Goal: Register for event/course

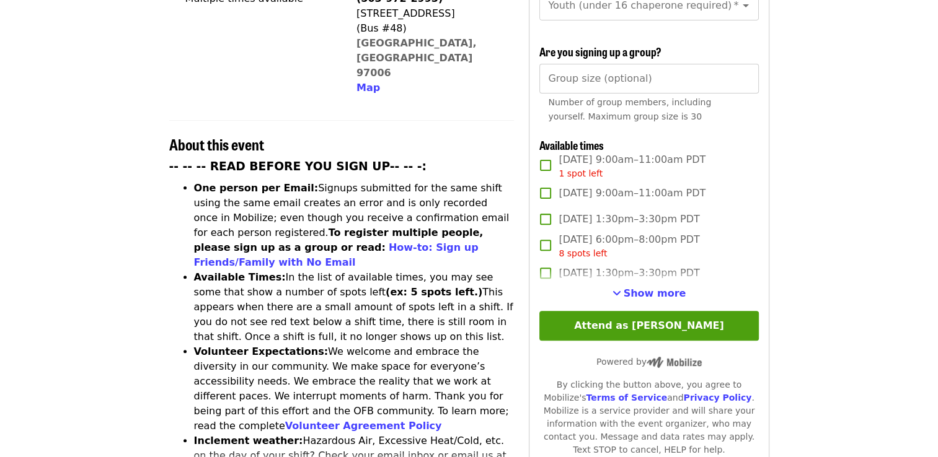
scroll to position [372, 0]
click at [644, 292] on span "Show more" at bounding box center [654, 293] width 63 height 12
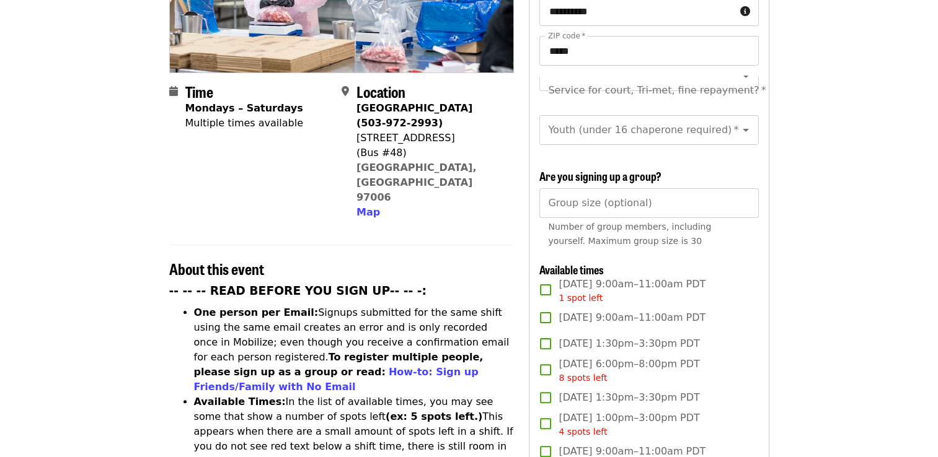
scroll to position [248, 0]
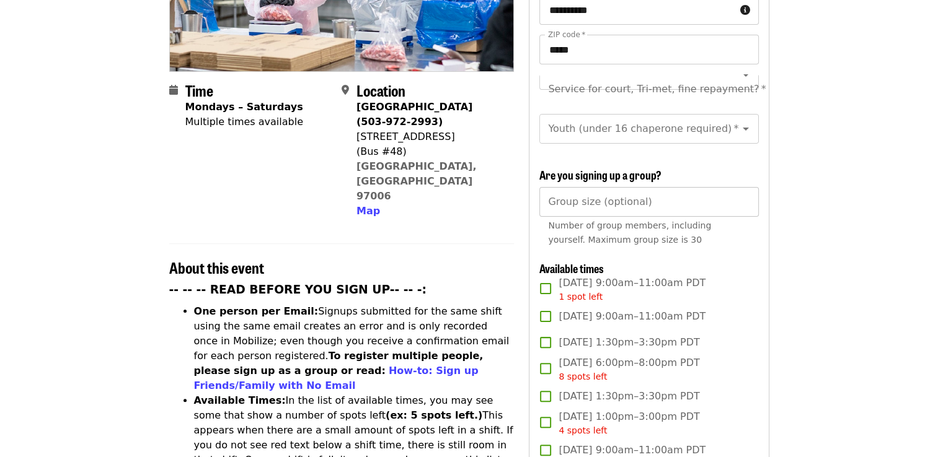
click at [744, 201] on input "*" at bounding box center [648, 202] width 219 height 30
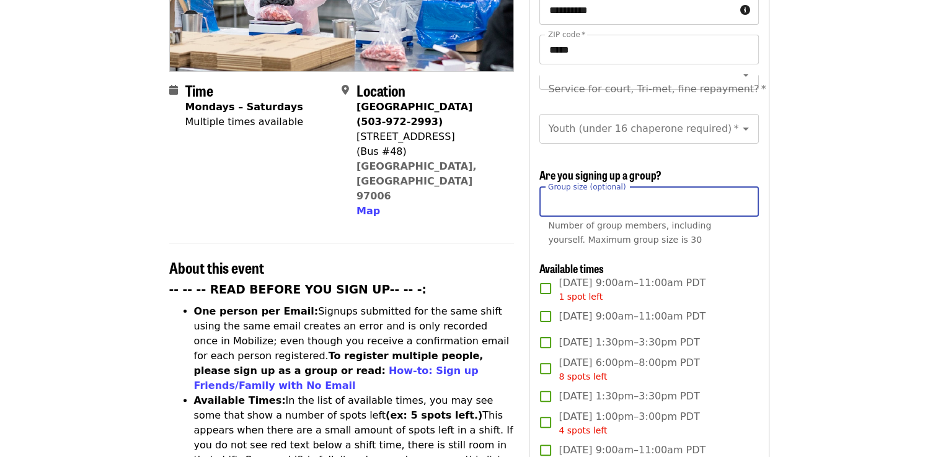
type input "*"
click at [744, 197] on input "*" at bounding box center [648, 202] width 219 height 30
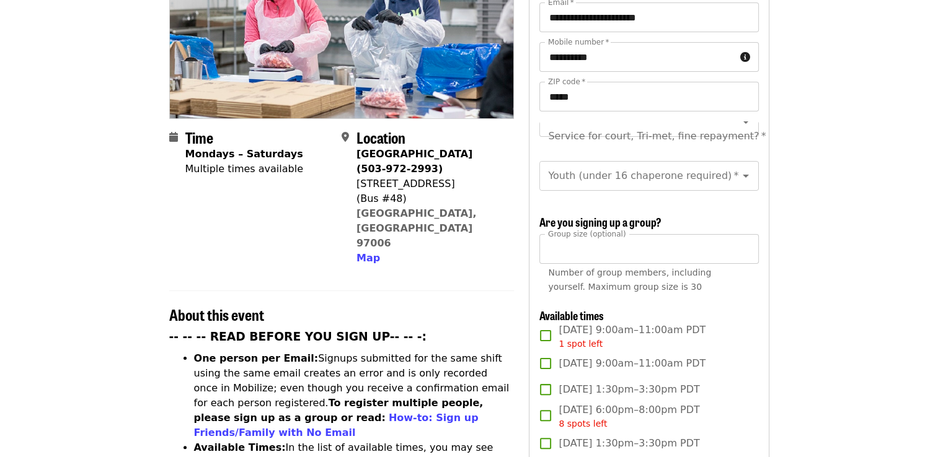
scroll to position [186, 0]
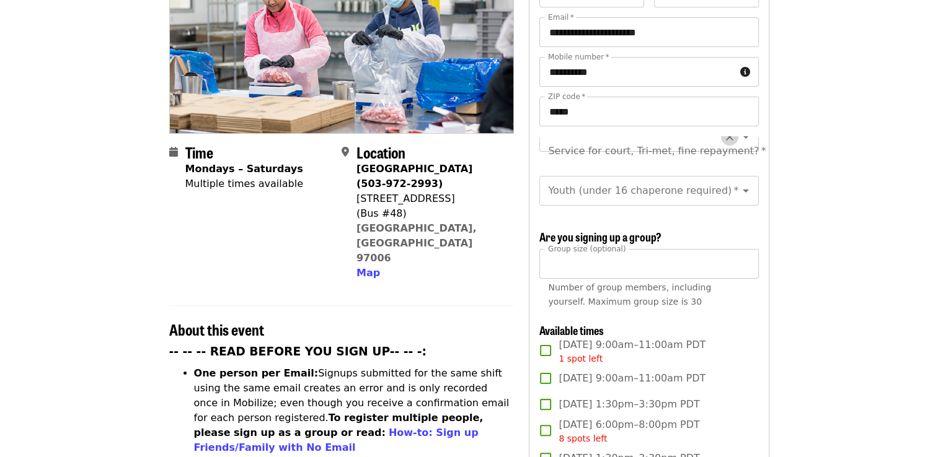
click at [723, 131] on icon "Clear" at bounding box center [729, 137] width 12 height 12
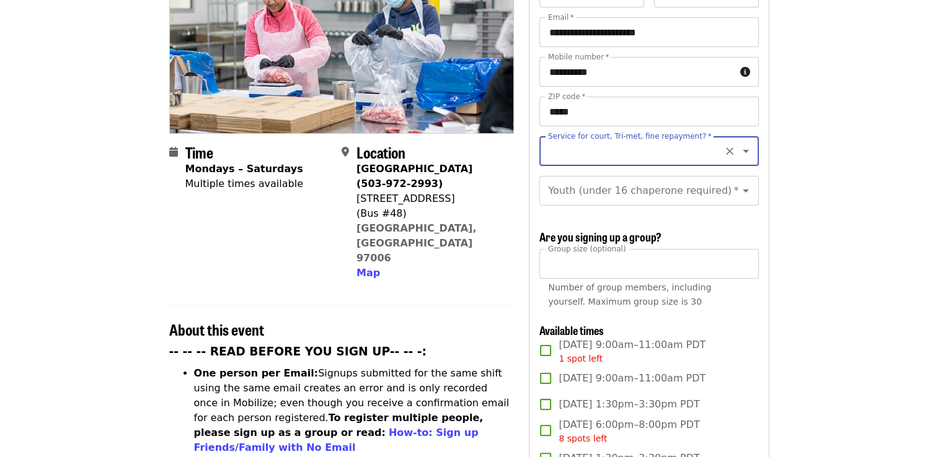
click at [738, 144] on icon "Open" at bounding box center [745, 151] width 15 height 15
click at [545, 161] on li "No" at bounding box center [643, 163] width 209 height 22
type input "**"
click at [742, 190] on icon "Open" at bounding box center [745, 191] width 6 height 3
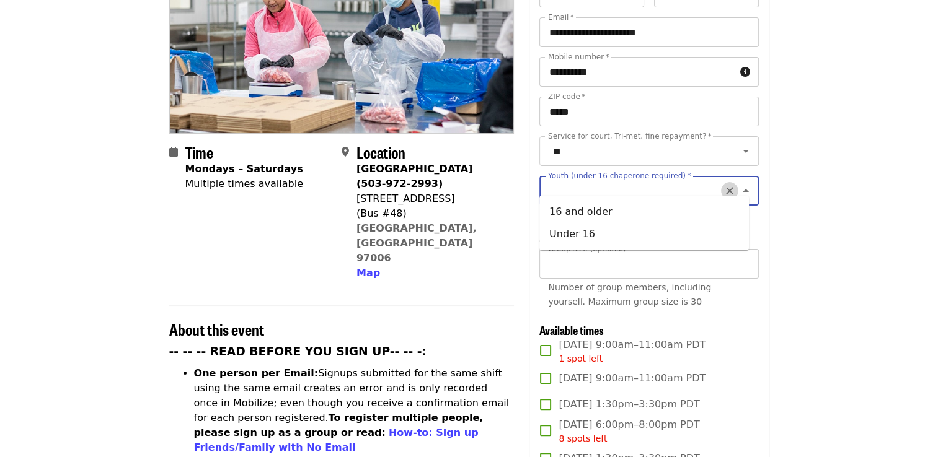
click at [723, 185] on icon "Clear" at bounding box center [729, 191] width 12 height 12
click at [738, 183] on icon "Close" at bounding box center [745, 190] width 15 height 15
click at [723, 185] on icon "Clear" at bounding box center [729, 191] width 12 height 12
click at [738, 183] on icon "Open" at bounding box center [745, 190] width 15 height 15
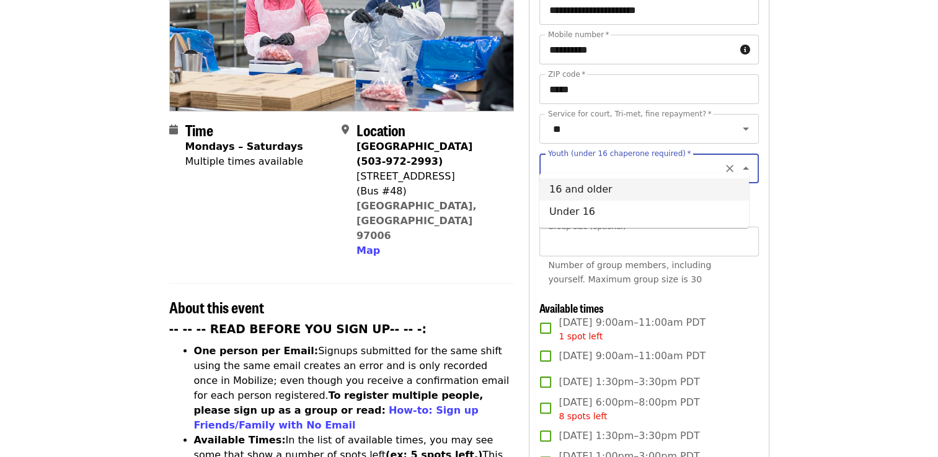
scroll to position [186, 0]
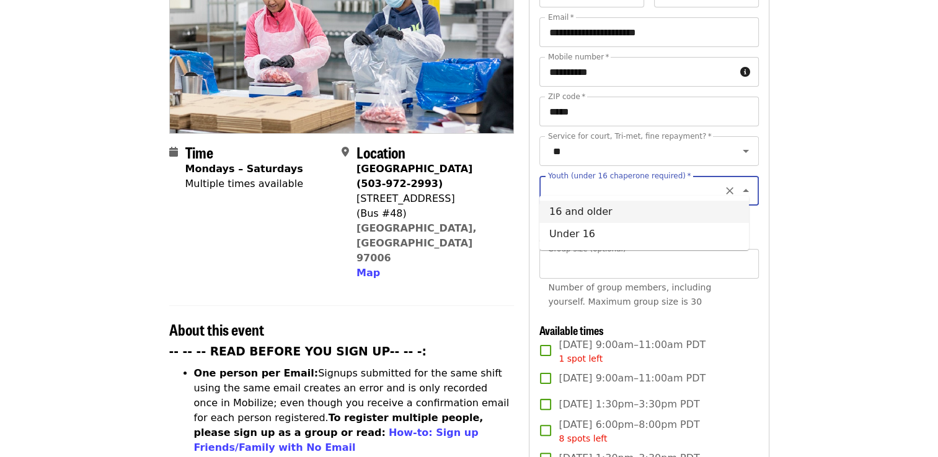
click at [579, 213] on li "16 and older" at bounding box center [643, 212] width 209 height 22
type input "**********"
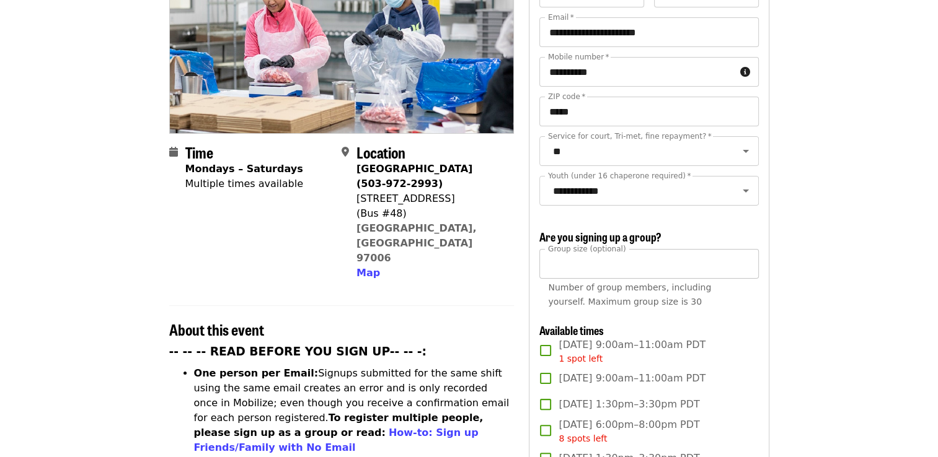
click at [742, 258] on input "*" at bounding box center [648, 264] width 219 height 30
type input "*"
click at [744, 264] on input "*" at bounding box center [648, 264] width 219 height 30
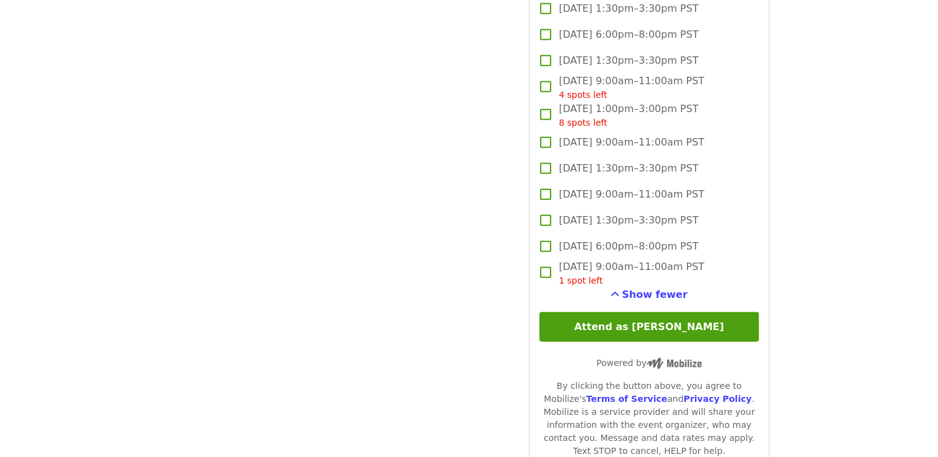
scroll to position [3594, 0]
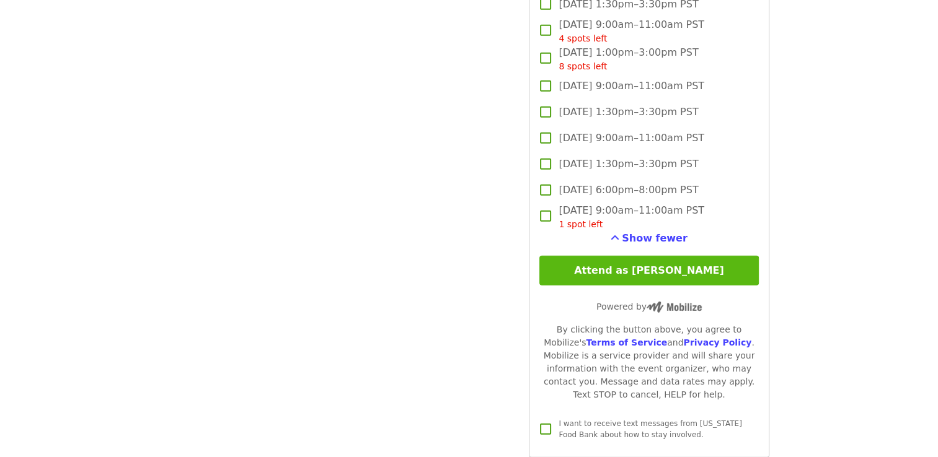
click at [656, 276] on button "Attend as [PERSON_NAME]" at bounding box center [648, 271] width 219 height 30
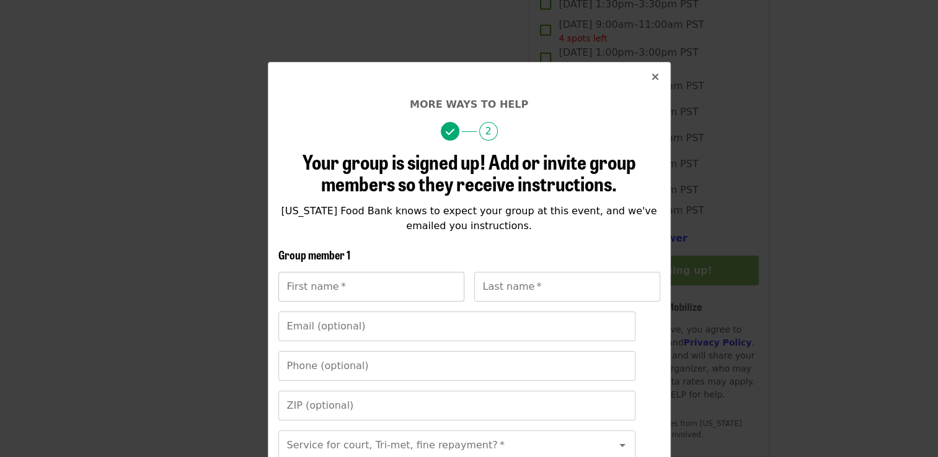
click at [322, 283] on div "First name   * First name *" at bounding box center [371, 287] width 186 height 30
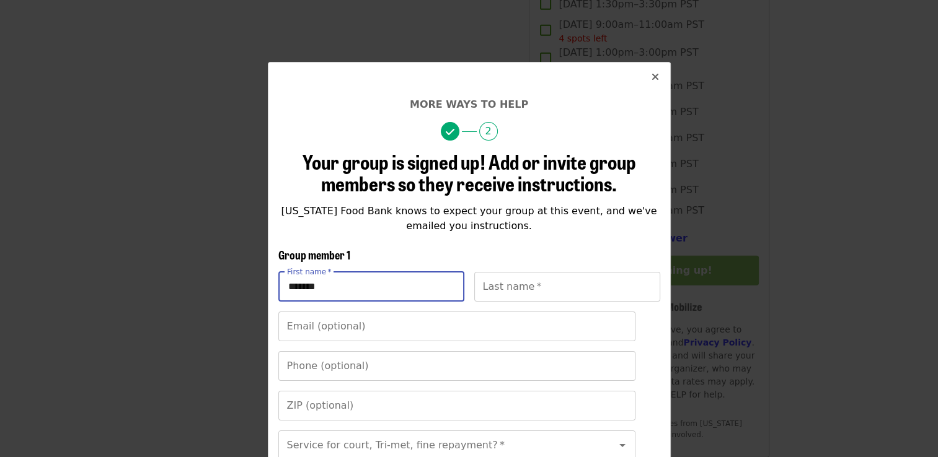
type input "*******"
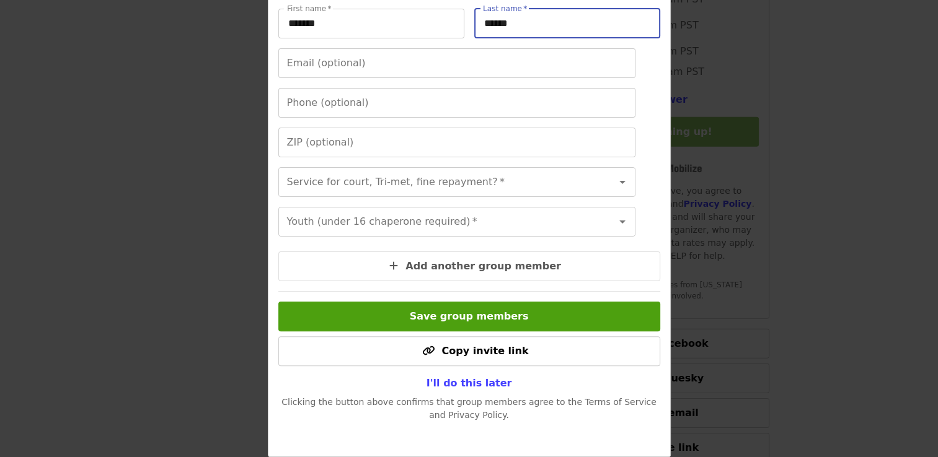
scroll to position [3780, 0]
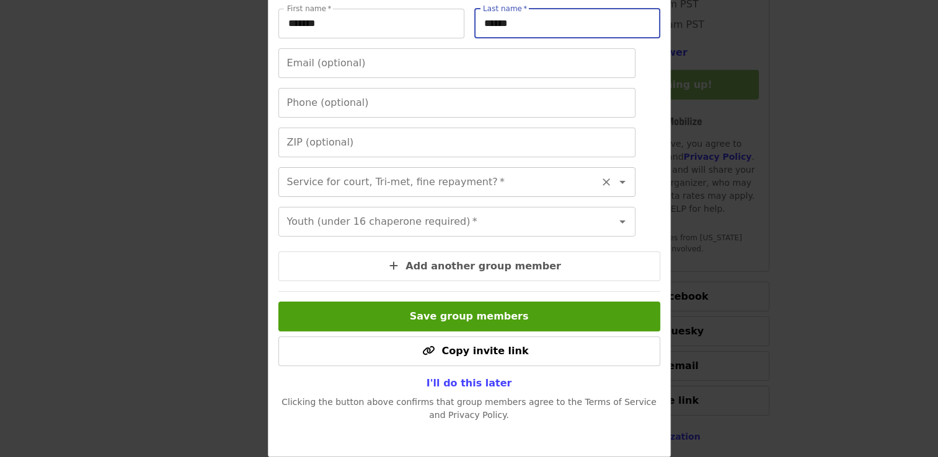
click at [615, 175] on icon "Open" at bounding box center [622, 182] width 15 height 15
type input "******"
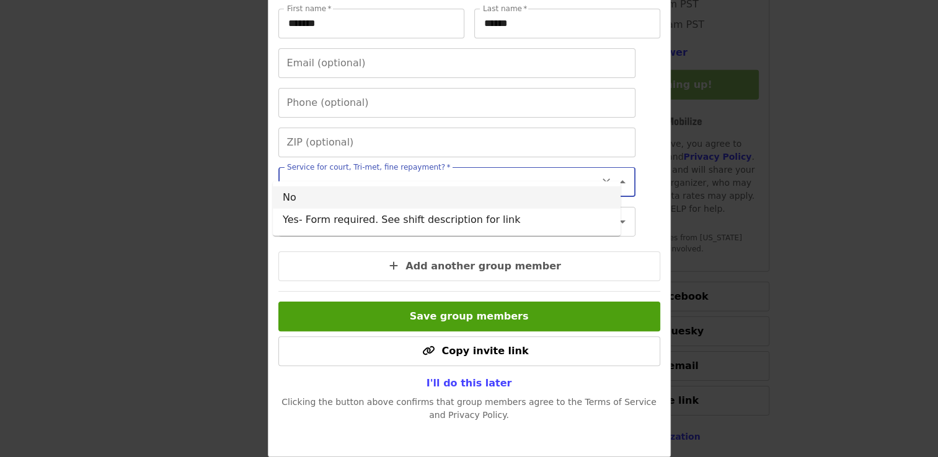
click at [308, 200] on li "No" at bounding box center [447, 198] width 348 height 22
type input "**"
click at [615, 215] on icon "Open" at bounding box center [622, 221] width 15 height 15
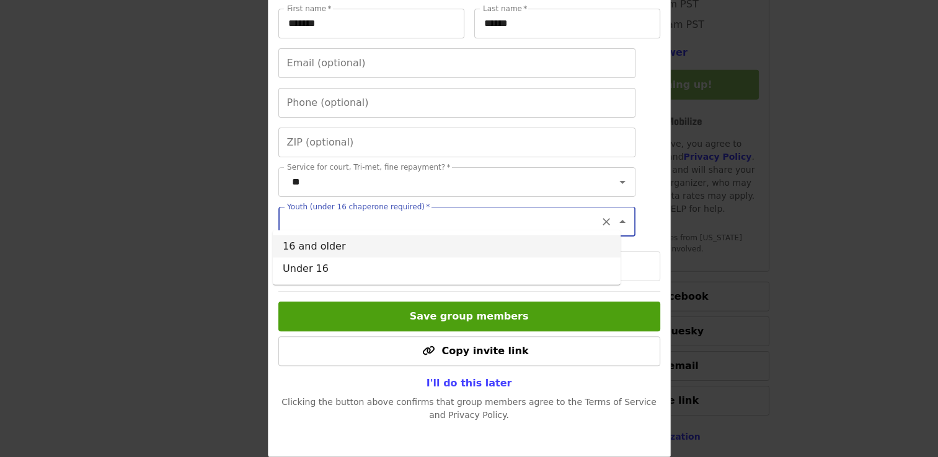
click at [317, 245] on li "16 and older" at bounding box center [447, 246] width 348 height 22
type input "**********"
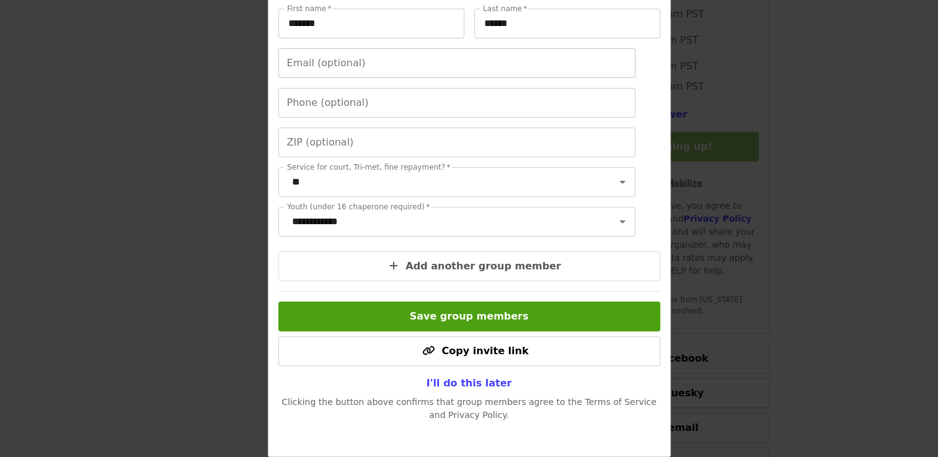
scroll to position [281, 0]
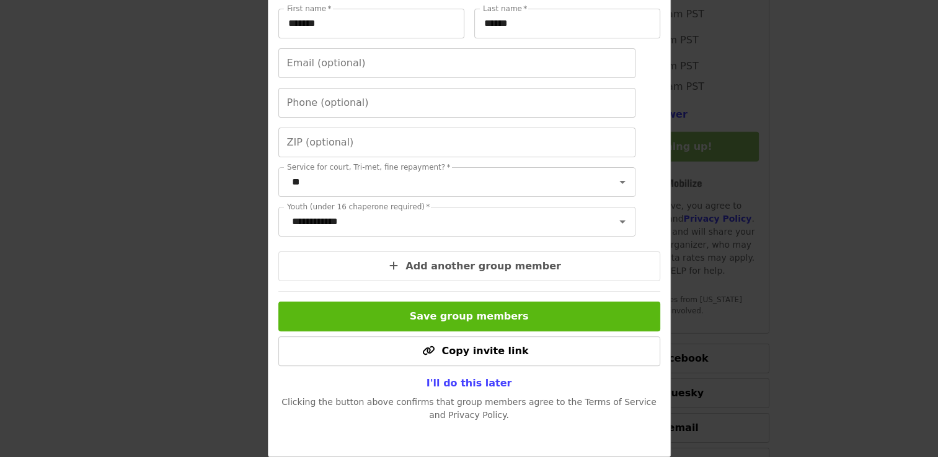
click at [464, 319] on span "Save group members" at bounding box center [469, 316] width 119 height 12
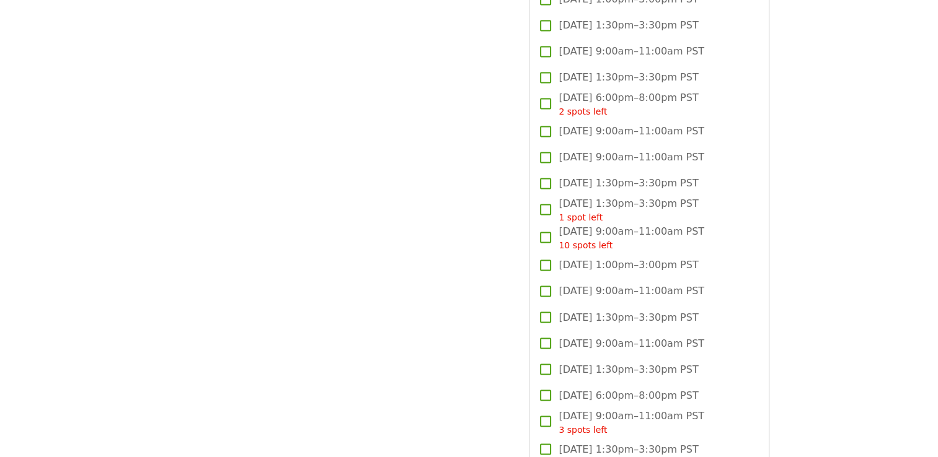
scroll to position [1549, 0]
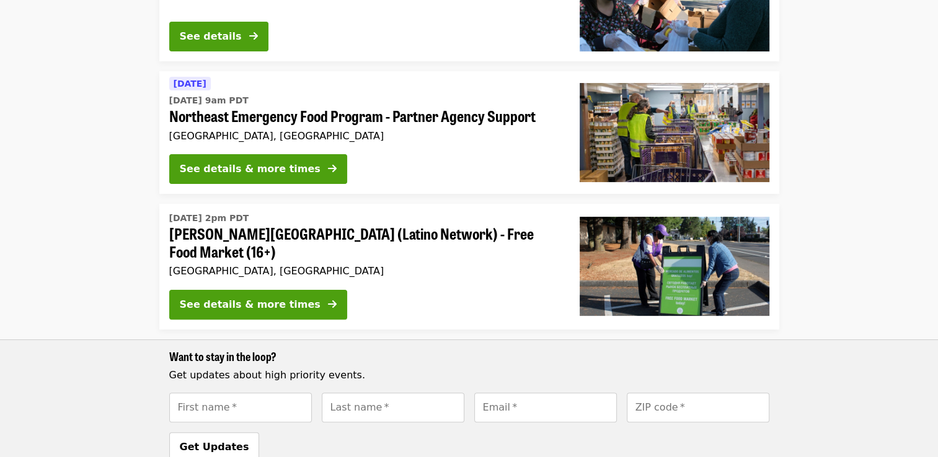
scroll to position [261, 0]
